Goal: Entertainment & Leisure: Consume media (video, audio)

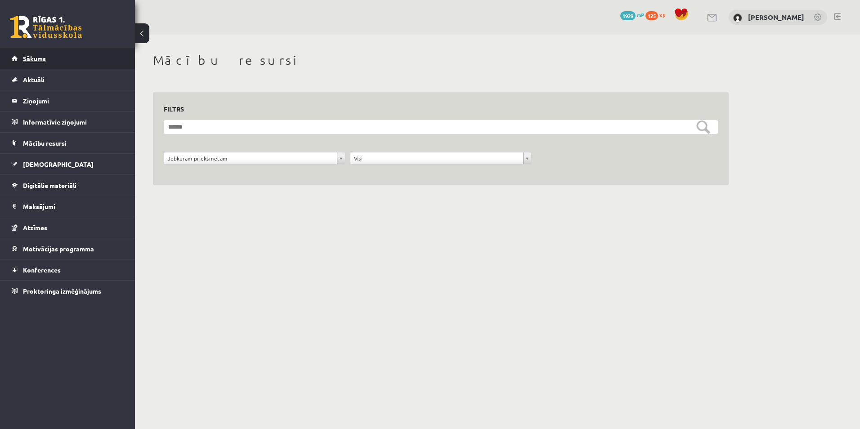
click at [61, 65] on link "Sākums" at bounding box center [68, 58] width 112 height 21
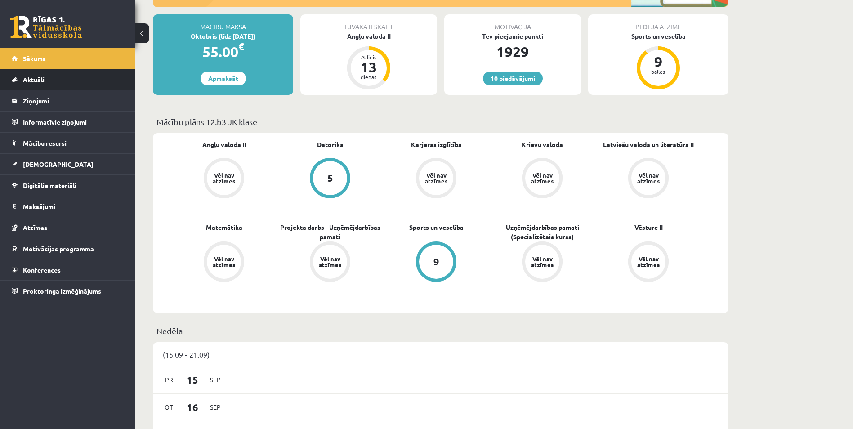
scroll to position [165, 0]
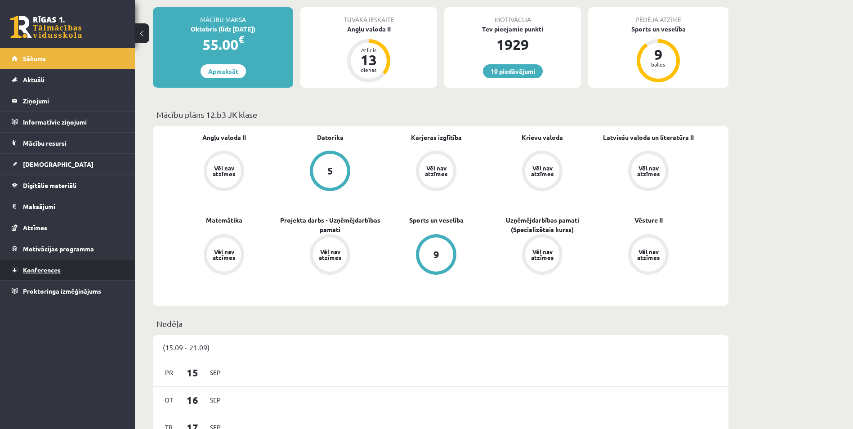
click at [53, 268] on span "Konferences" at bounding box center [42, 270] width 38 height 8
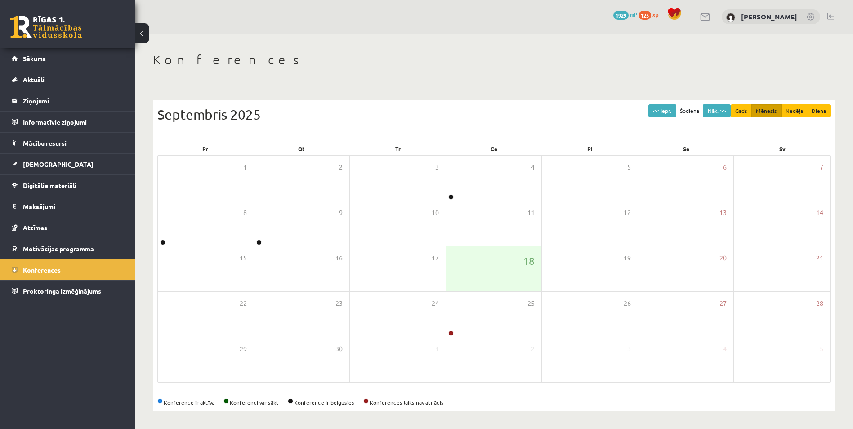
scroll to position [1, 0]
click at [468, 322] on div "25" at bounding box center [494, 314] width 96 height 45
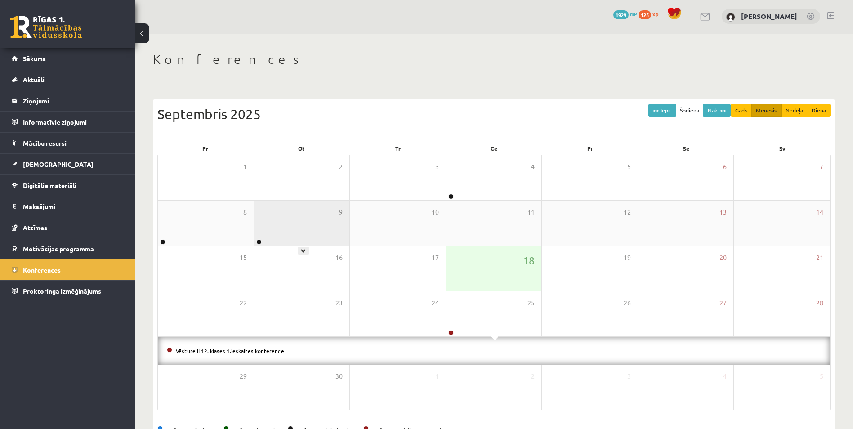
click at [264, 208] on div "9" at bounding box center [302, 223] width 96 height 45
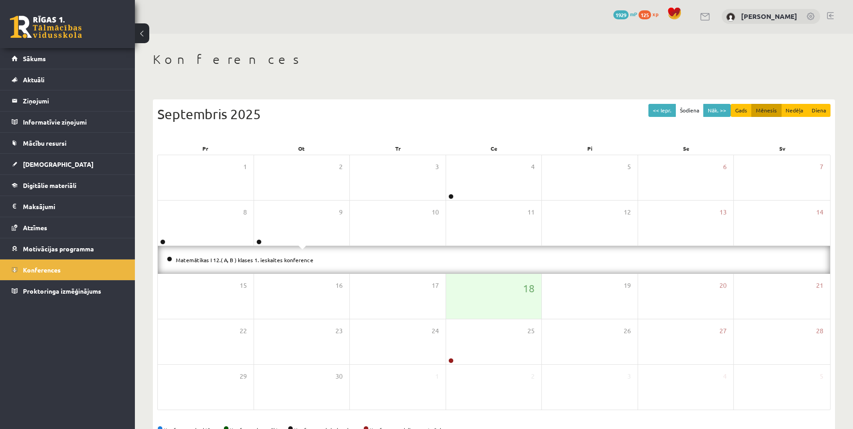
click at [291, 36] on div "Konferences << Iepr. Šodiena Nāk. >> Gads Mēnesis Nedēļa Diena Septembris 2025 …" at bounding box center [494, 245] width 719 height 423
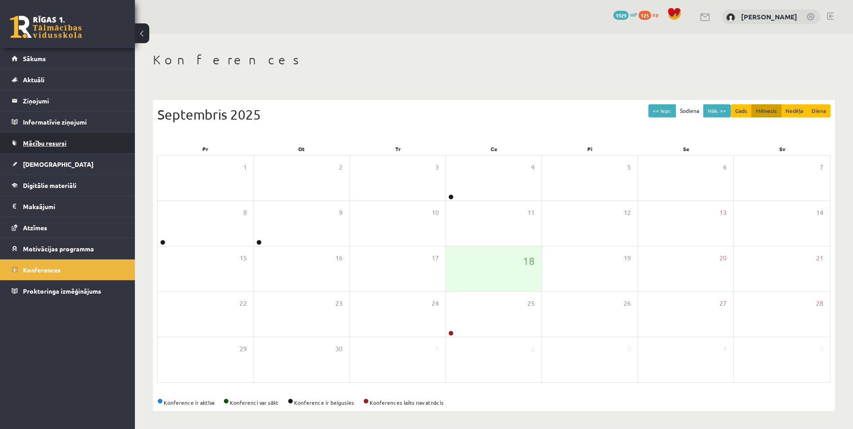
click at [54, 146] on span "Mācību resursi" at bounding box center [45, 143] width 44 height 8
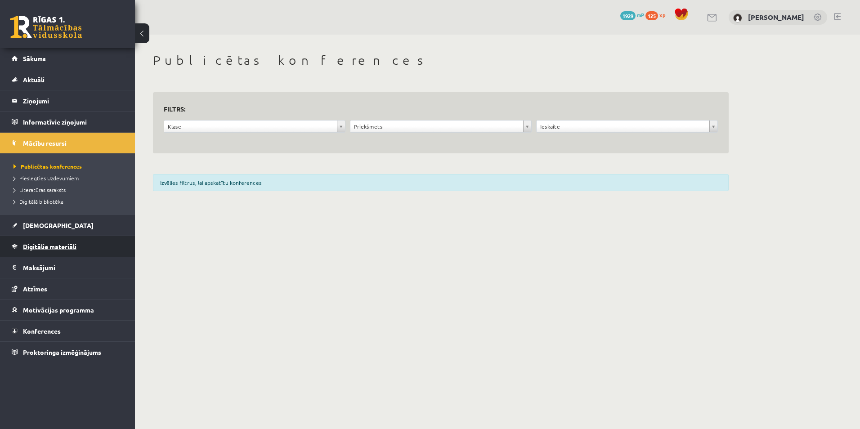
click at [54, 245] on span "Digitālie materiāli" at bounding box center [50, 247] width 54 height 8
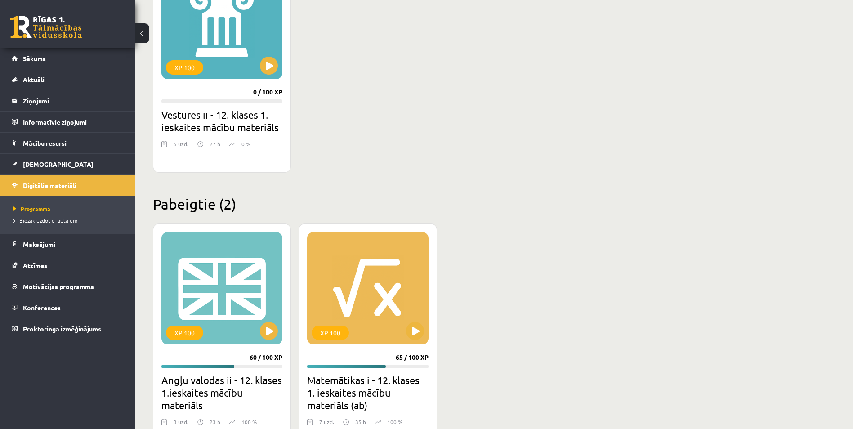
scroll to position [945, 0]
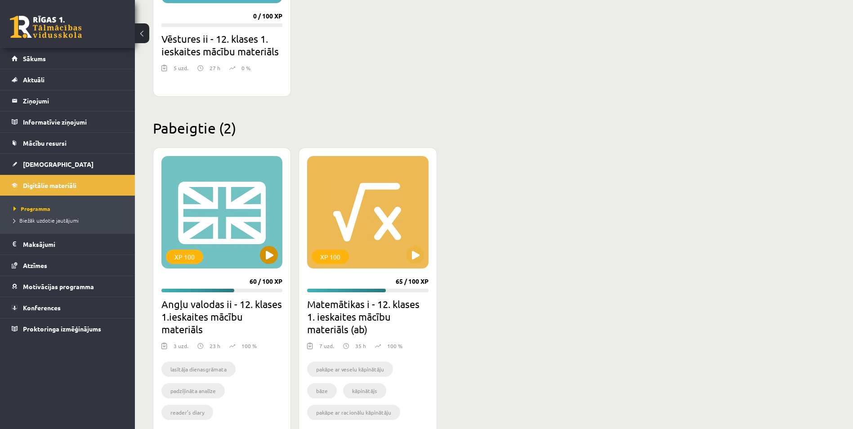
click at [214, 225] on div "XP 100" at bounding box center [222, 212] width 121 height 112
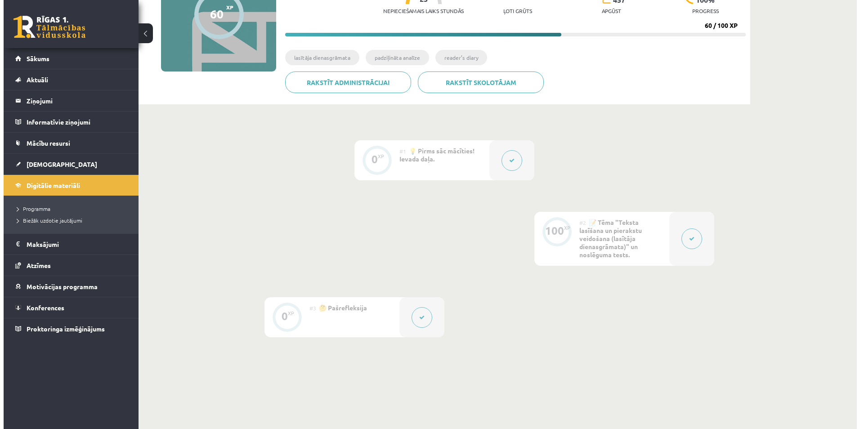
scroll to position [120, 0]
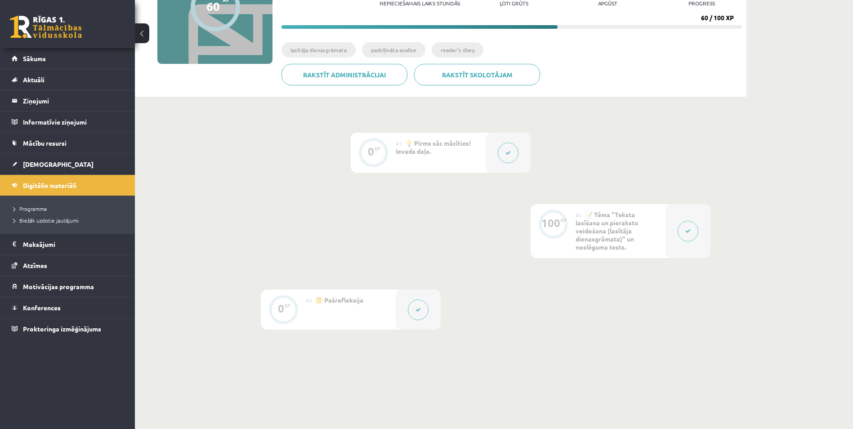
click at [506, 159] on button at bounding box center [508, 153] width 21 height 21
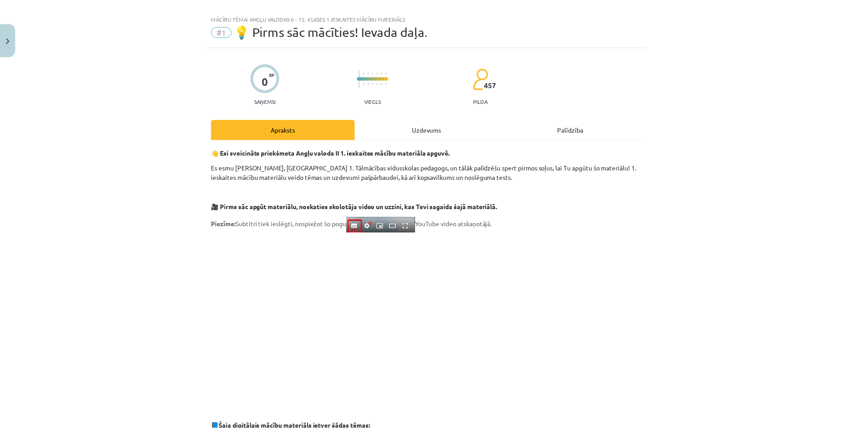
scroll to position [0, 0]
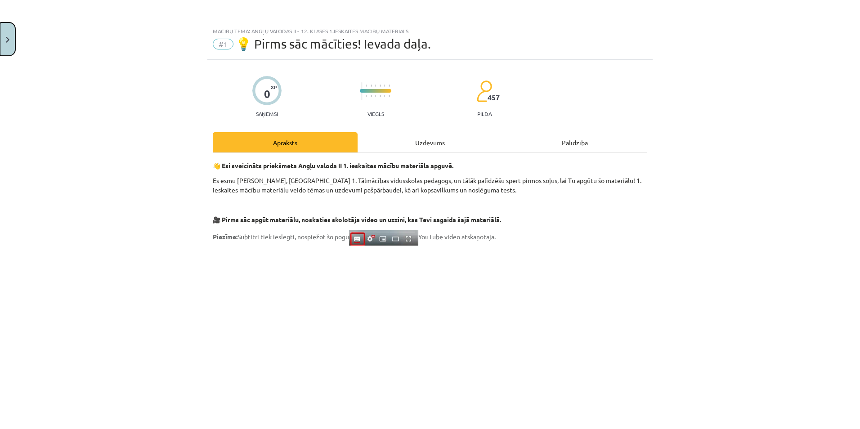
click at [10, 37] on button "Close" at bounding box center [7, 38] width 15 height 33
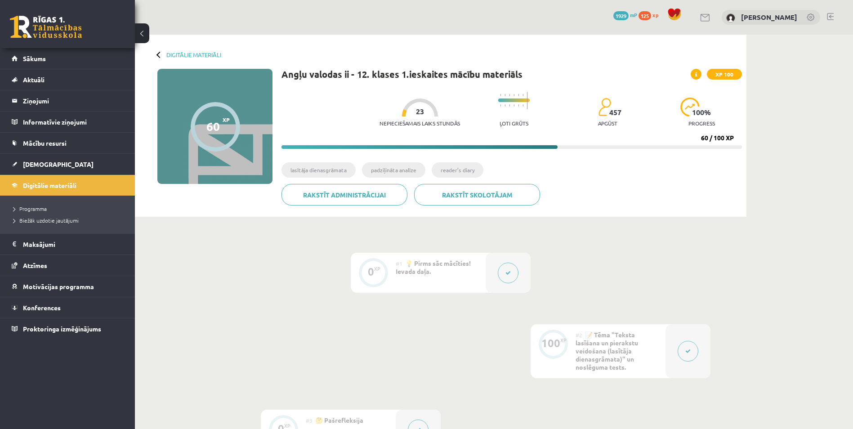
click at [517, 281] on div at bounding box center [508, 273] width 45 height 40
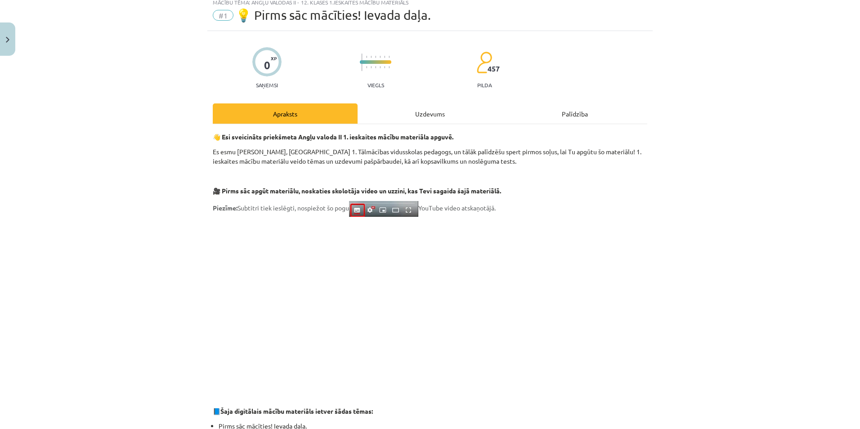
scroll to position [45, 0]
